Goal: Transaction & Acquisition: Subscribe to service/newsletter

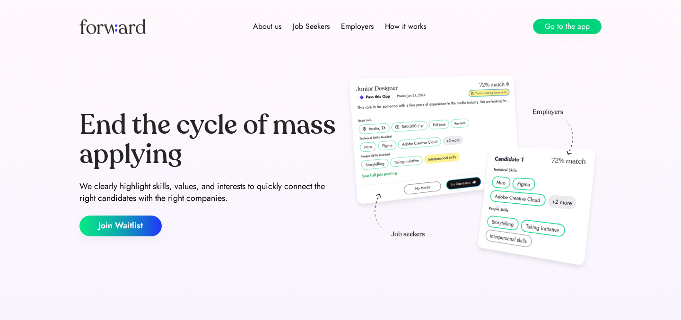
click at [552, 22] on button "Go to the app" at bounding box center [567, 26] width 69 height 15
click at [550, 26] on button "Go to the app" at bounding box center [567, 26] width 69 height 15
click at [277, 19] on div "About us Job Seekers Employers How it works Join Waitlist" at bounding box center [340, 26] width 567 height 53
click at [277, 21] on div "About us" at bounding box center [271, 26] width 28 height 11
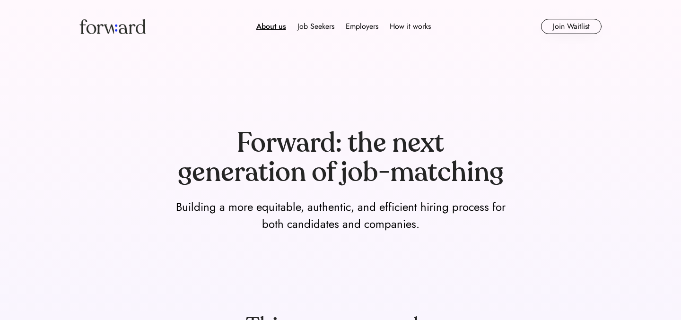
click at [560, 35] on div "About us Job Seekers Employers How it works Join Waitlist" at bounding box center [340, 26] width 567 height 53
click at [557, 31] on button "Join Waitlist" at bounding box center [571, 26] width 61 height 15
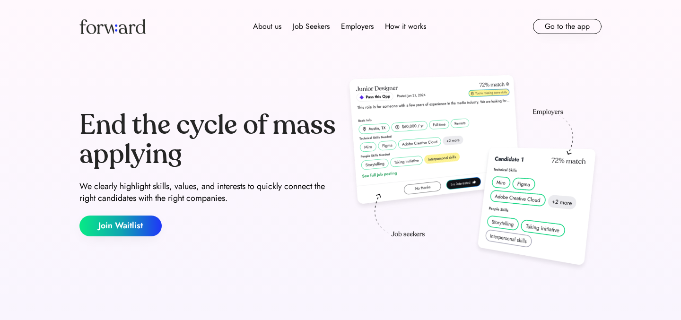
click at [550, 26] on button "Go to the app" at bounding box center [567, 26] width 69 height 15
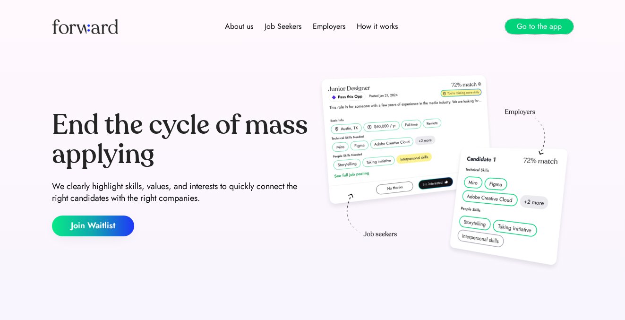
click at [529, 23] on button "Go to the app" at bounding box center [539, 26] width 69 height 15
